Goal: Find specific page/section: Find specific page/section

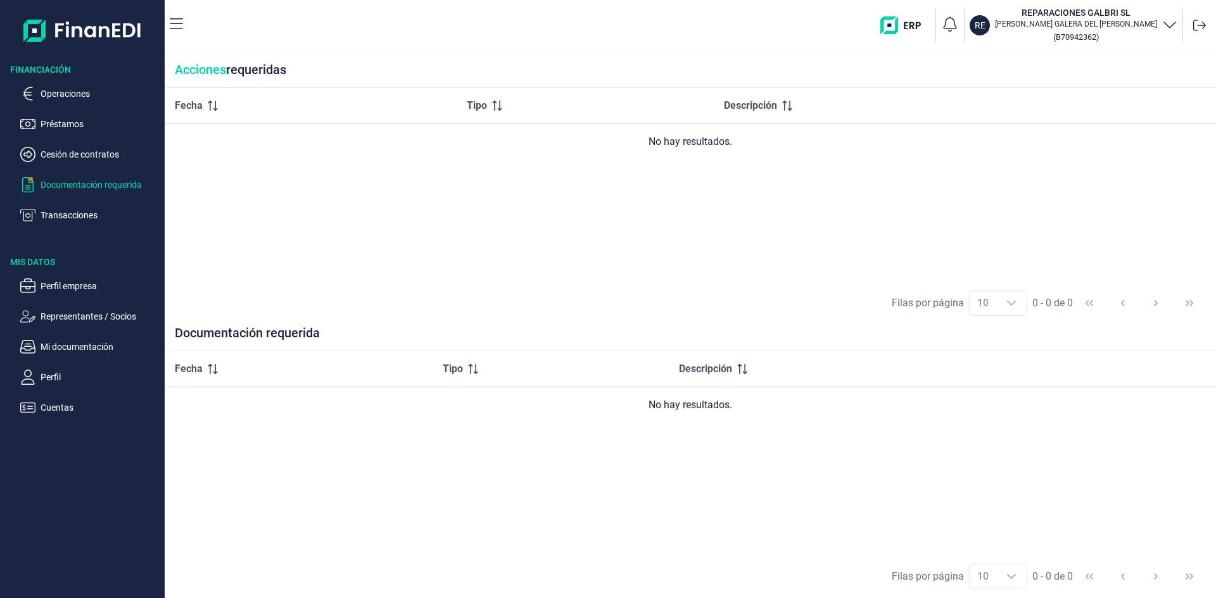
click at [87, 184] on p "Documentación requerida" at bounding box center [100, 184] width 119 height 15
click at [71, 213] on p "Transacciones" at bounding box center [100, 215] width 119 height 15
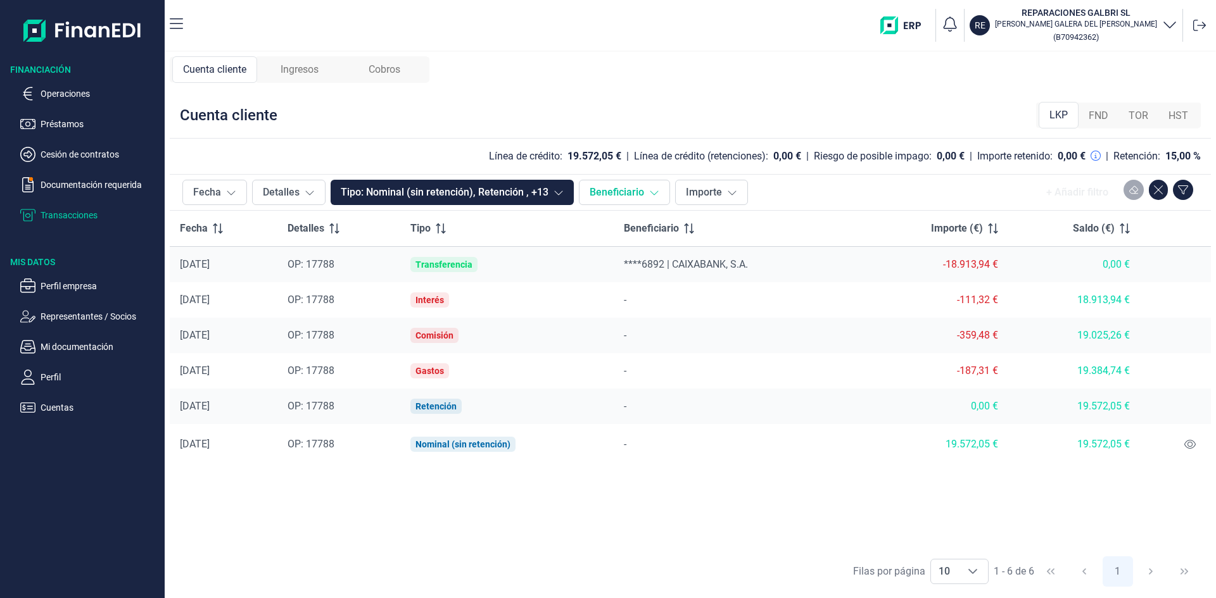
click at [653, 192] on icon at bounding box center [654, 192] width 10 height 10
click at [836, 190] on div "+ Añadir filtro" at bounding box center [975, 192] width 445 height 25
click at [930, 25] on img "button" at bounding box center [905, 25] width 50 height 18
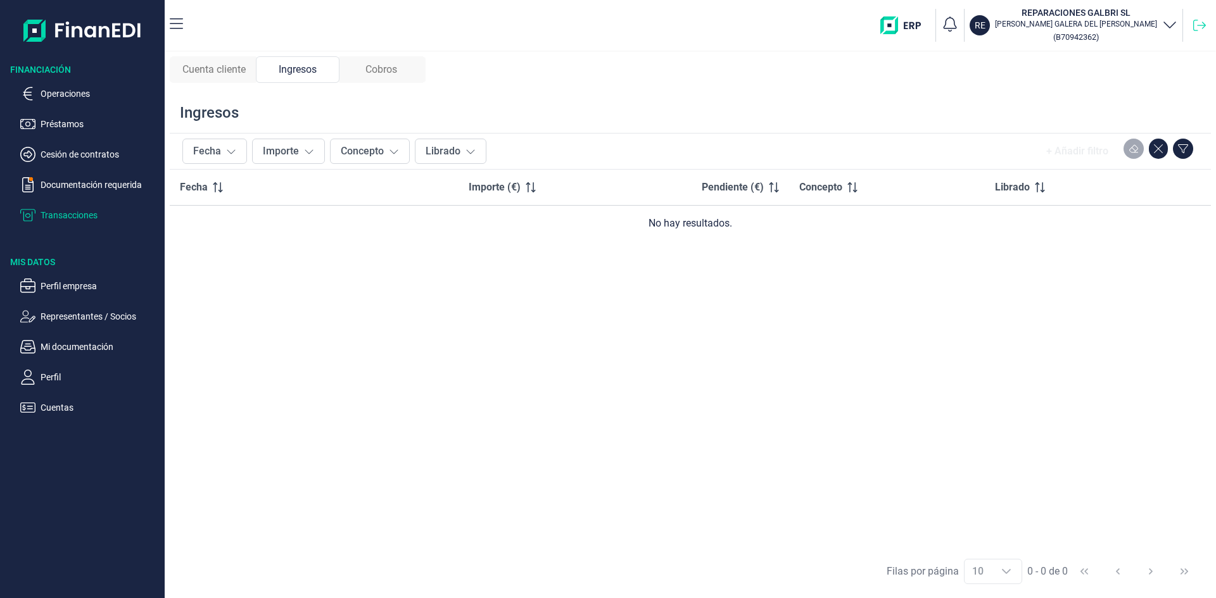
click at [1199, 24] on icon at bounding box center [1199, 25] width 13 height 13
